Goal: Information Seeking & Learning: Learn about a topic

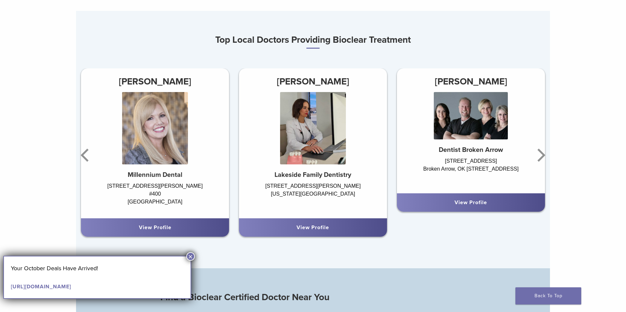
scroll to position [428, 0]
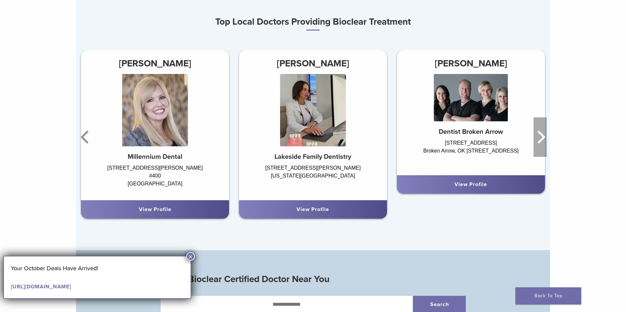
click at [541, 138] on icon "Next" at bounding box center [539, 136] width 13 height 39
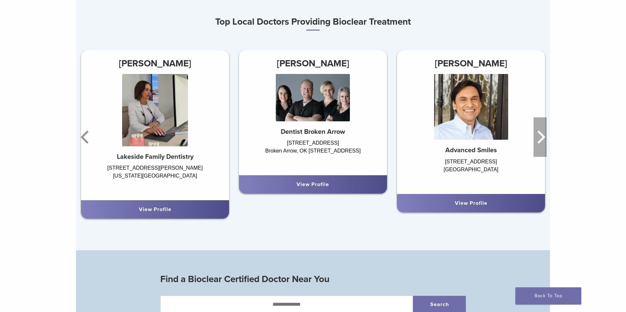
click at [541, 138] on icon "Next" at bounding box center [539, 136] width 13 height 39
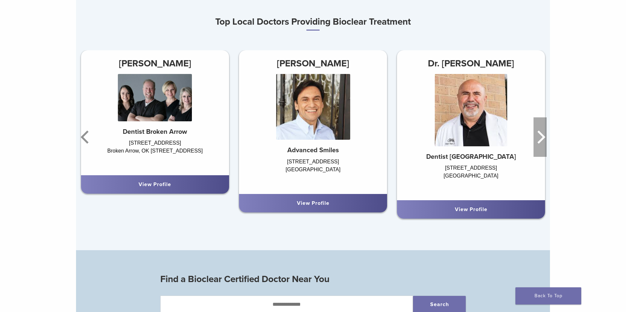
click at [541, 138] on icon "Next" at bounding box center [539, 136] width 13 height 39
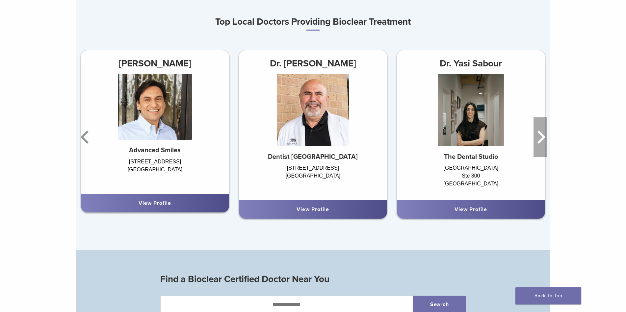
click at [541, 138] on icon "Next" at bounding box center [539, 136] width 13 height 39
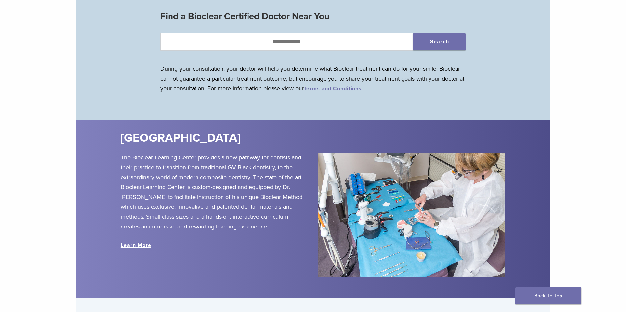
scroll to position [691, 0]
click at [139, 247] on link "Learn More" at bounding box center [136, 245] width 31 height 7
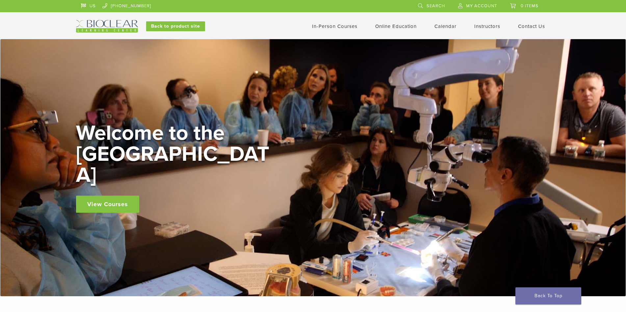
click at [115, 196] on link "View Courses" at bounding box center [107, 204] width 63 height 17
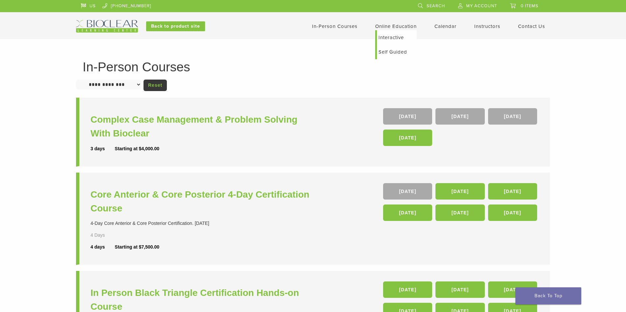
click at [404, 27] on link "Online Education" at bounding box center [395, 26] width 41 height 6
click at [394, 52] on link "Self Guided" at bounding box center [397, 52] width 40 height 14
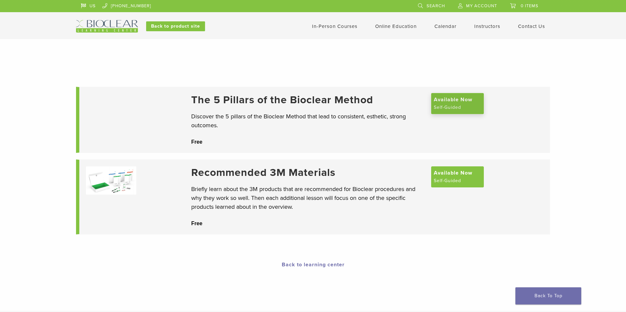
click at [461, 104] on span "Available Now" at bounding box center [453, 100] width 38 height 8
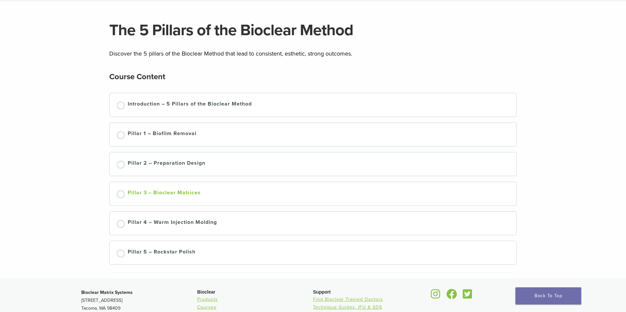
scroll to position [30, 0]
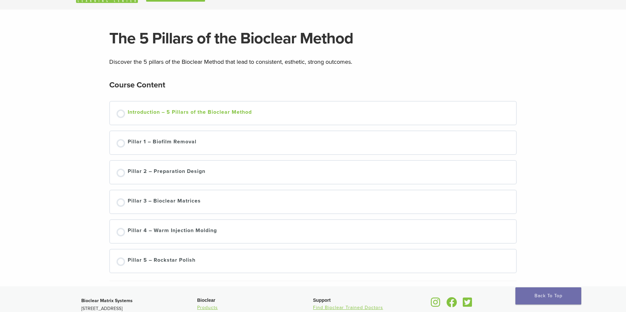
click at [120, 114] on div "Not started" at bounding box center [120, 114] width 9 height 9
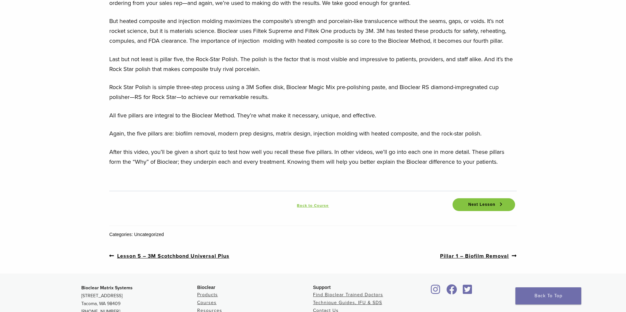
scroll to position [855, 0]
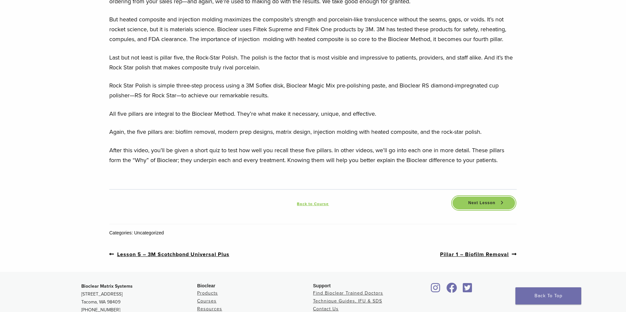
click at [473, 204] on span "Next Lesson" at bounding box center [481, 203] width 35 height 5
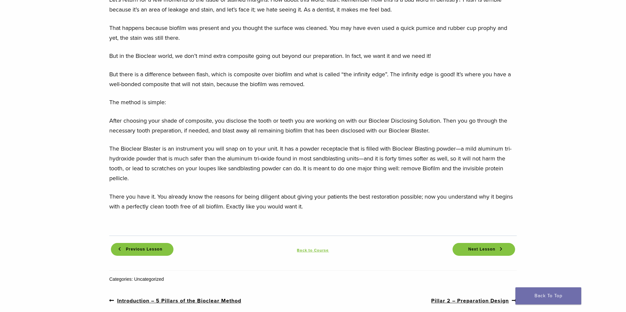
scroll to position [658, 0]
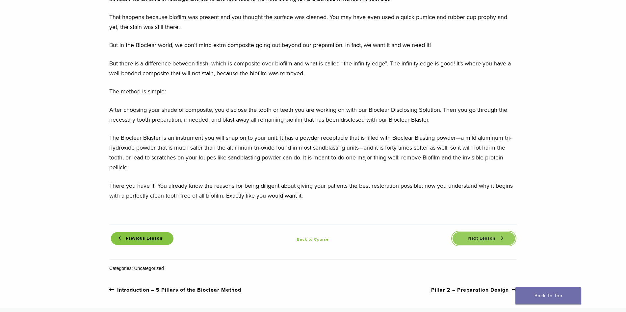
click at [471, 236] on span "Next Lesson" at bounding box center [481, 238] width 35 height 5
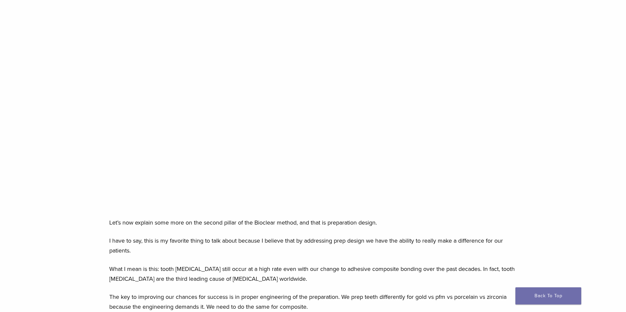
scroll to position [197, 0]
